Goal: Transaction & Acquisition: Purchase product/service

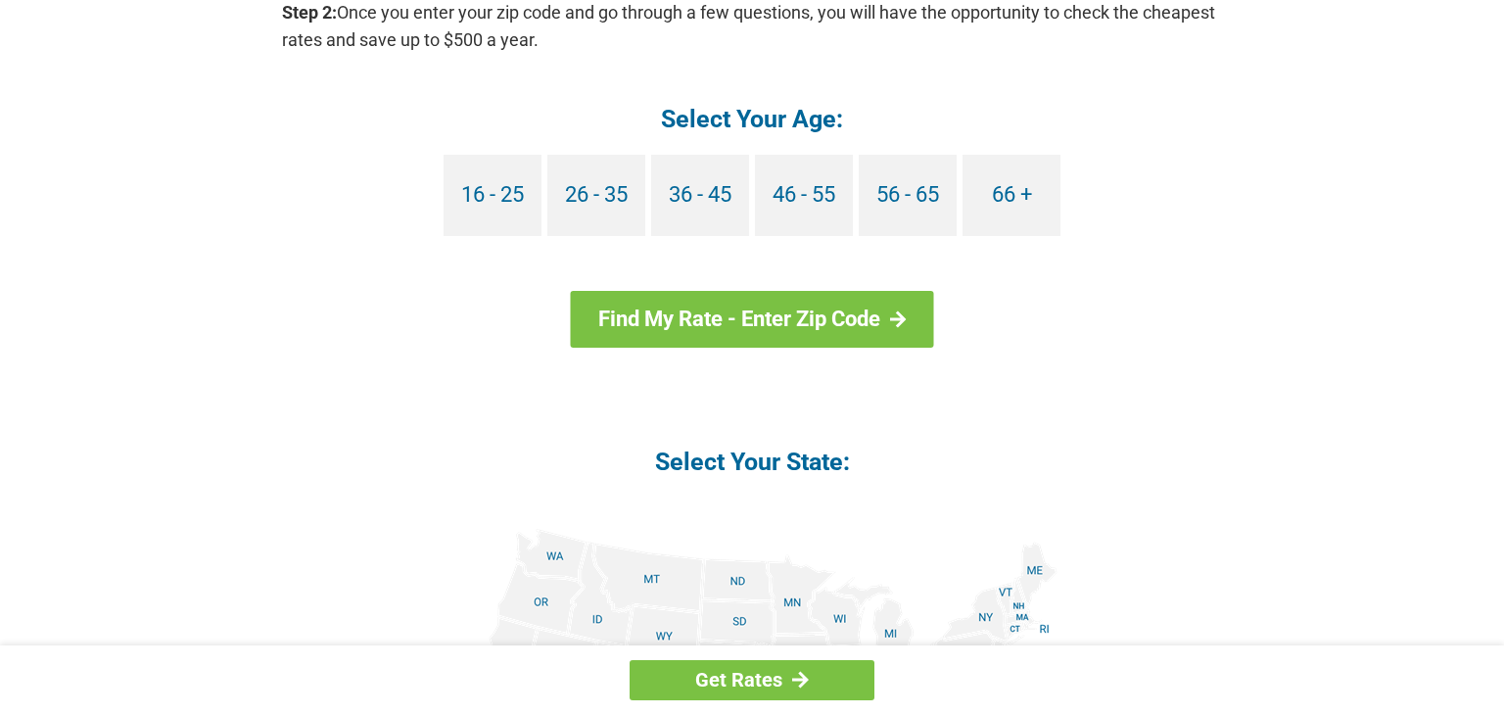
scroll to position [1919, 0]
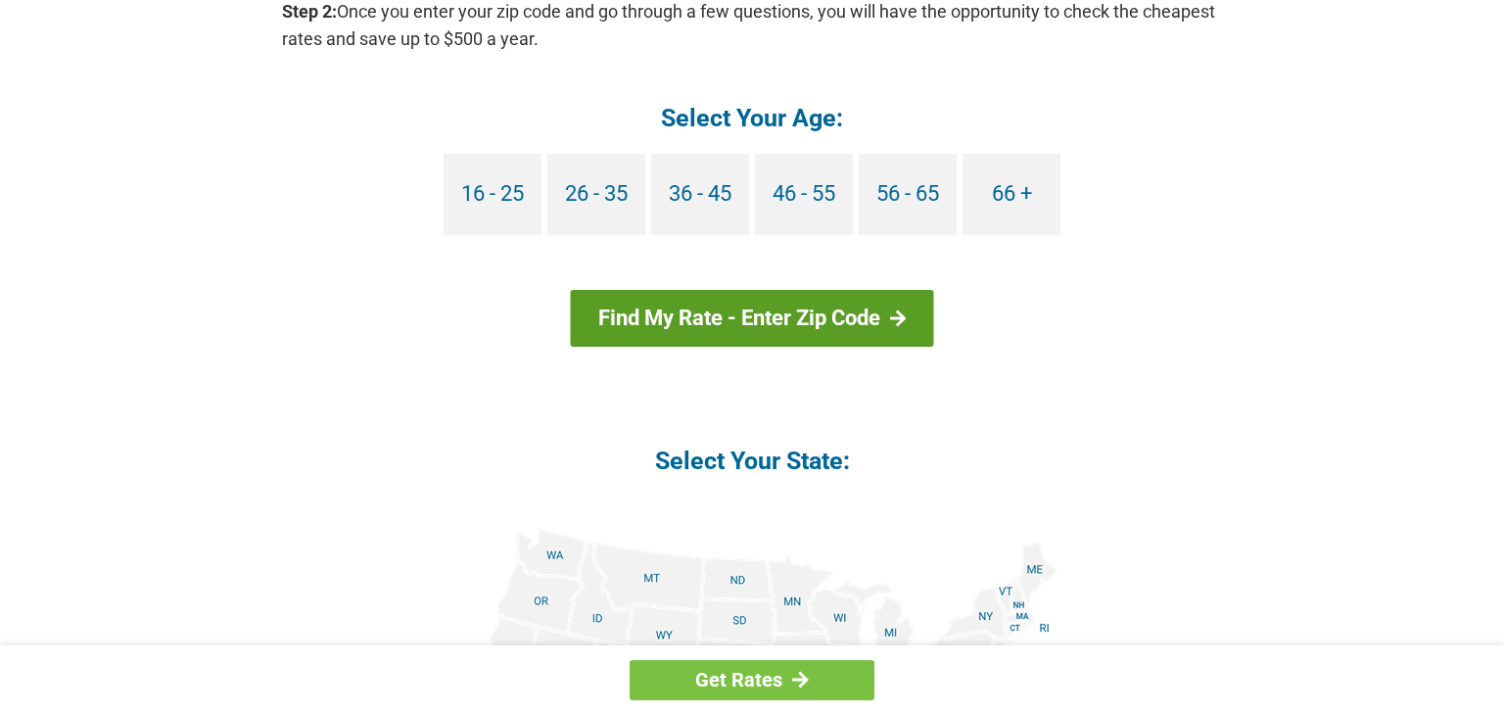
click at [777, 312] on link "Find My Rate - Enter Zip Code" at bounding box center [752, 318] width 363 height 57
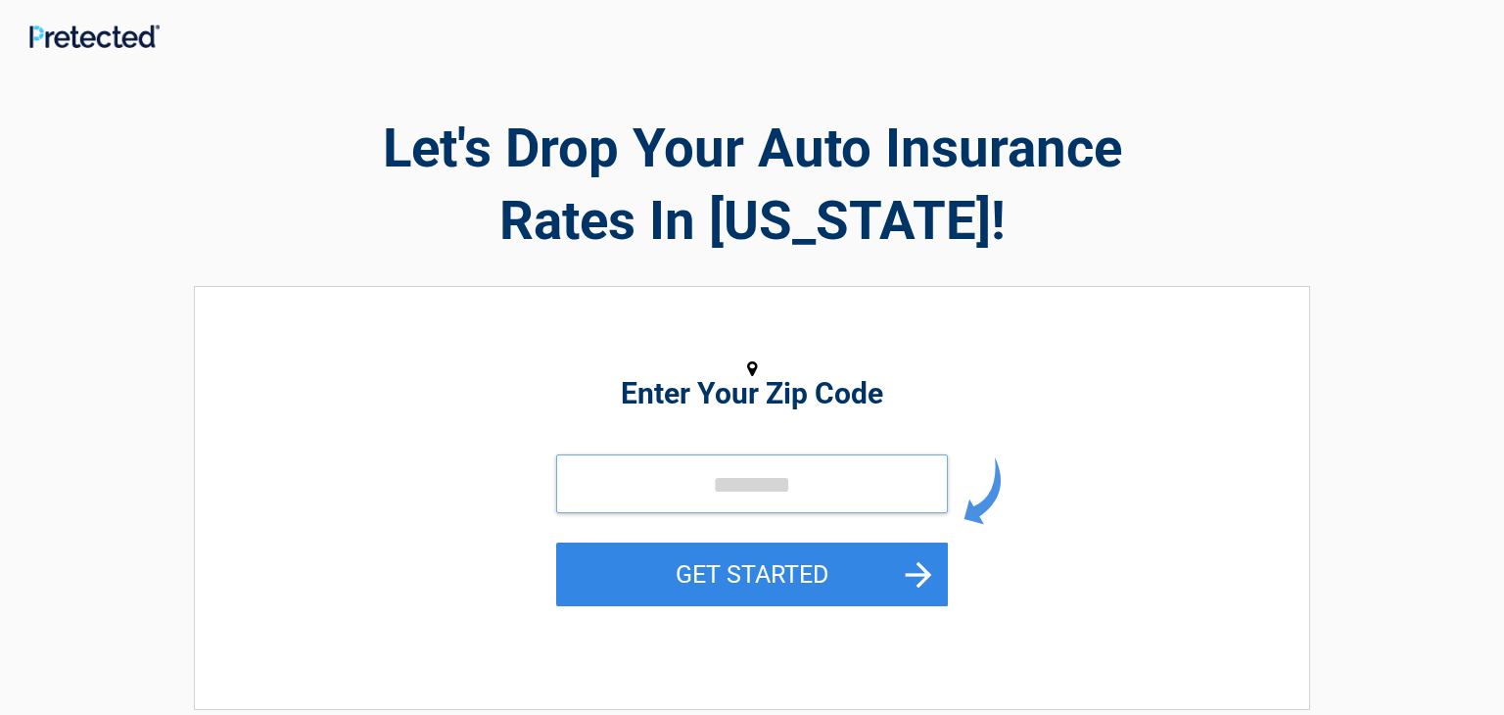
click at [738, 483] on input "tel" at bounding box center [752, 483] width 392 height 59
type input "*****"
click at [836, 559] on button "GET STARTED" at bounding box center [752, 574] width 392 height 64
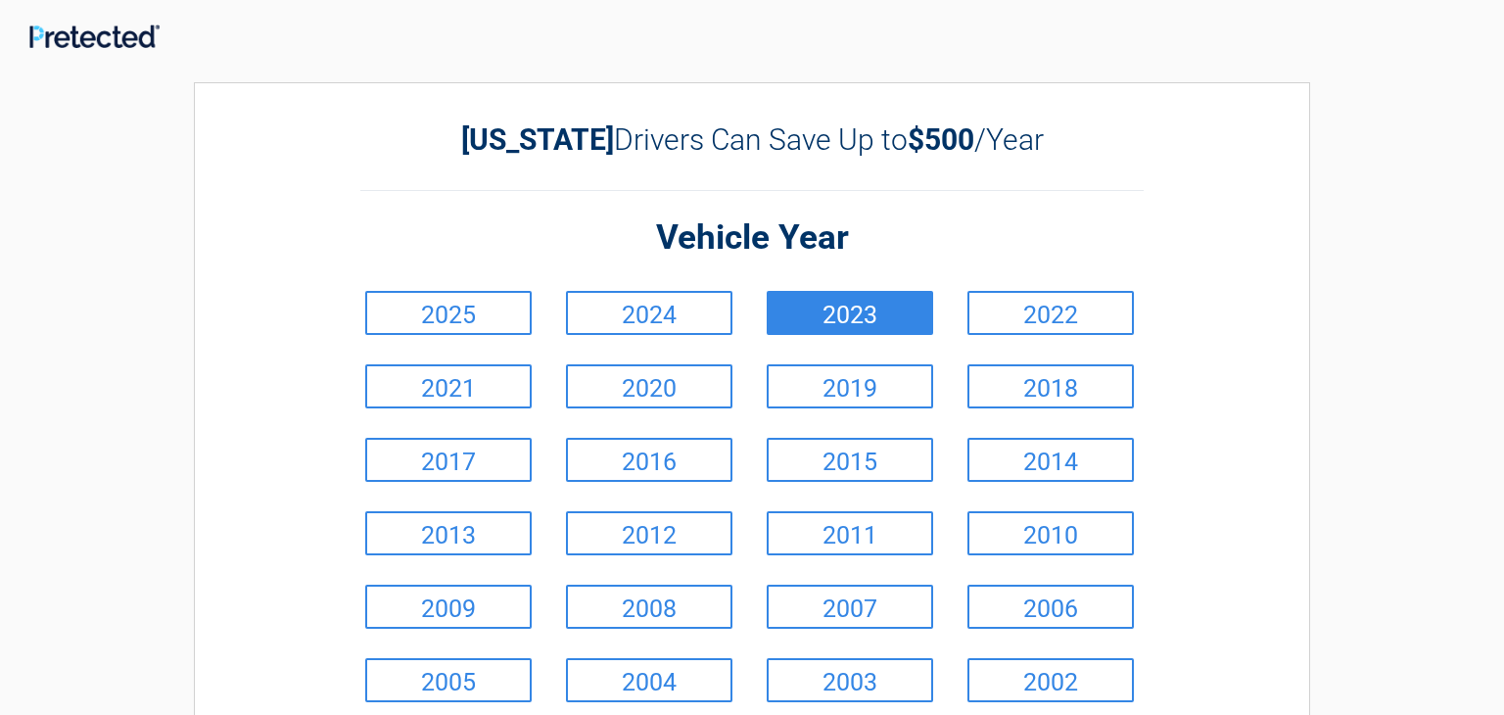
drag, startPoint x: 1055, startPoint y: 308, endPoint x: 1044, endPoint y: 310, distance: 11.9
click at [1057, 311] on link "2022" at bounding box center [1050, 313] width 166 height 44
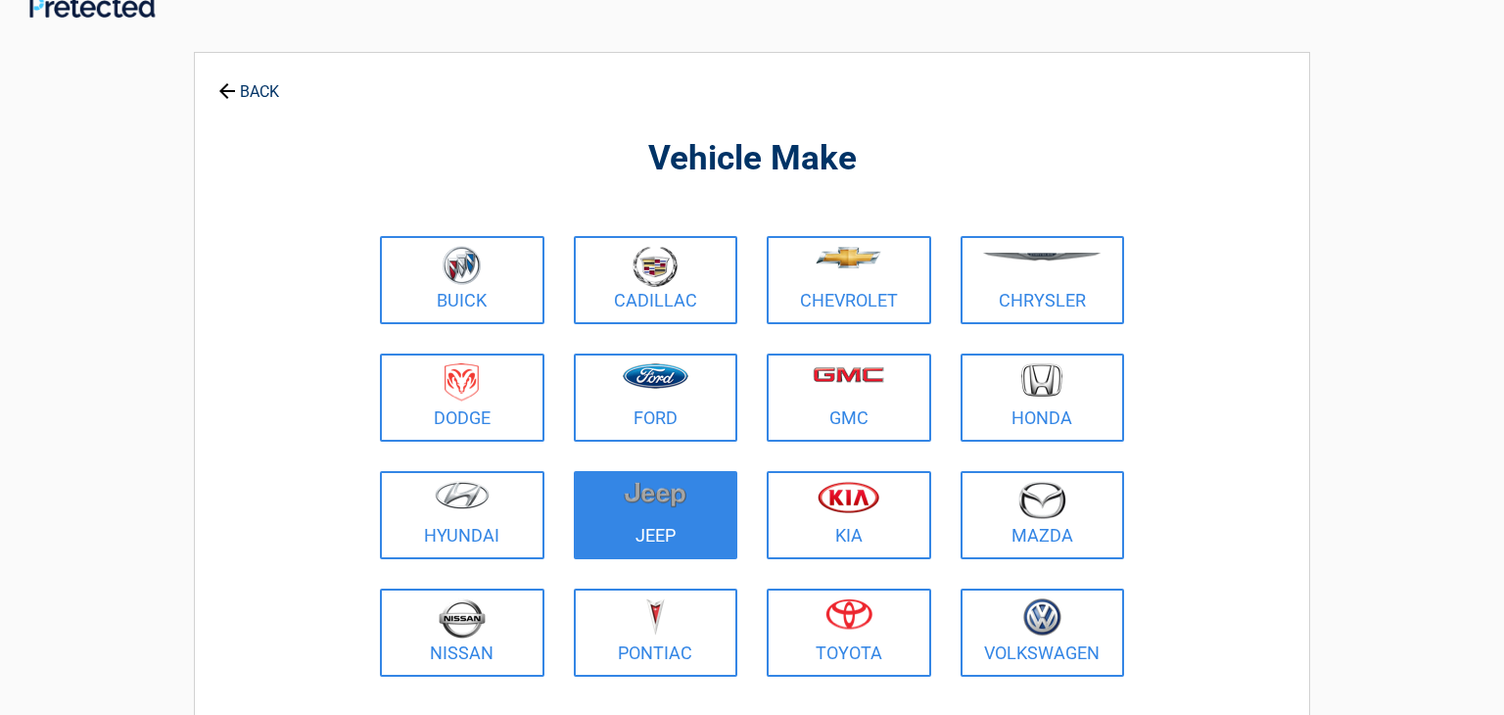
click at [662, 508] on figure at bounding box center [655, 503] width 141 height 44
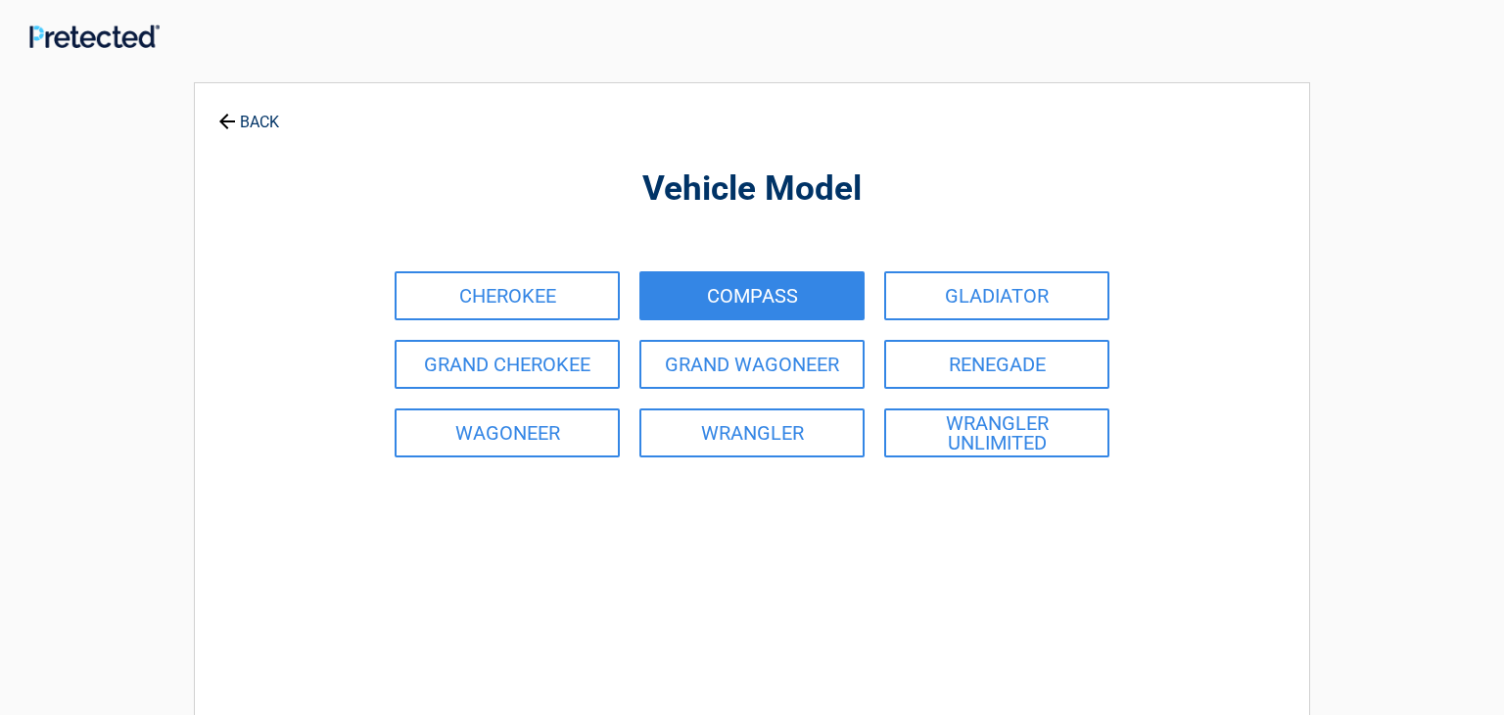
click at [765, 294] on link "COMPASS" at bounding box center [751, 295] width 225 height 49
